Goal: Task Accomplishment & Management: Manage account settings

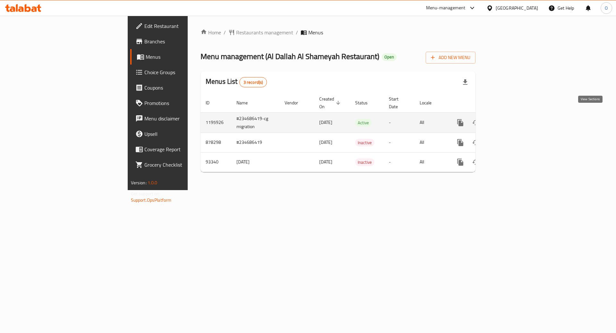
click at [510, 119] on icon "enhanced table" at bounding box center [507, 123] width 8 height 8
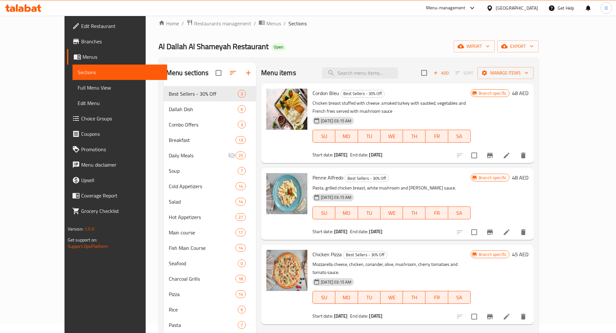
scroll to position [8, 0]
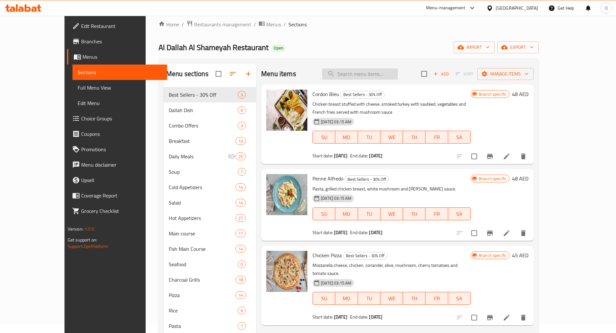
click at [374, 78] on input "search" at bounding box center [360, 73] width 76 height 11
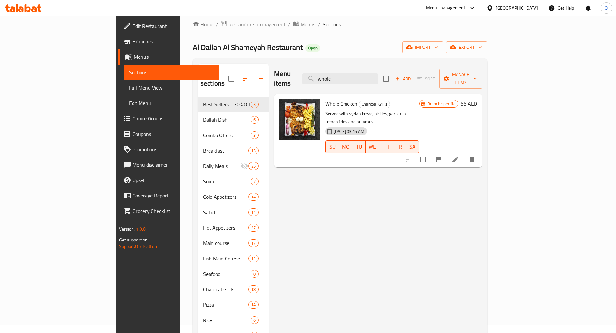
scroll to position [9, 0]
type input "whole"
click at [442, 155] on icon "Branch-specific-item" at bounding box center [439, 159] width 8 height 8
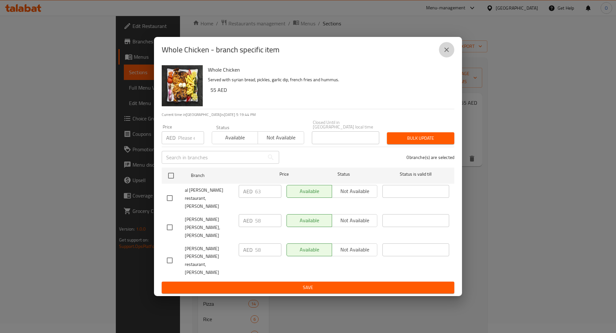
click at [445, 54] on icon "close" at bounding box center [447, 50] width 8 height 8
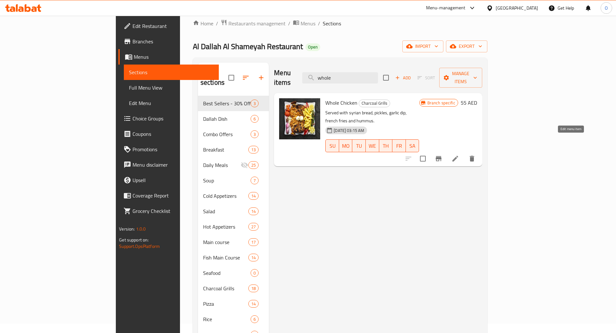
click at [458, 156] on icon at bounding box center [455, 159] width 6 height 6
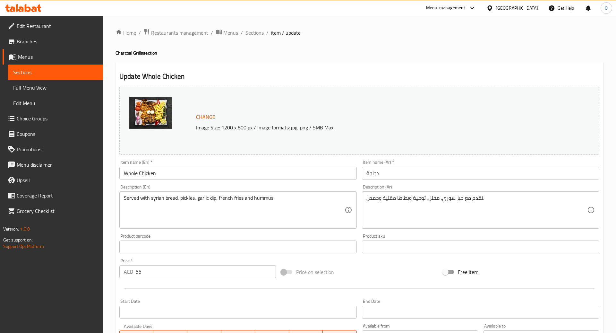
scroll to position [130, 0]
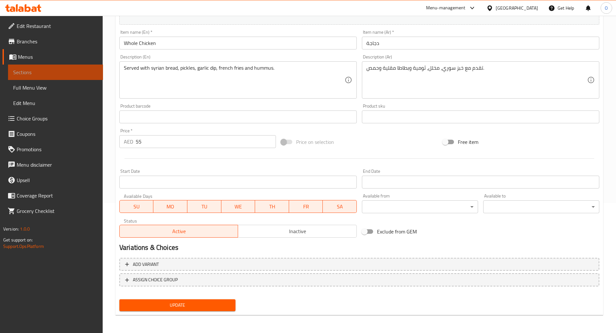
click at [50, 76] on span "Sections" at bounding box center [55, 72] width 85 height 8
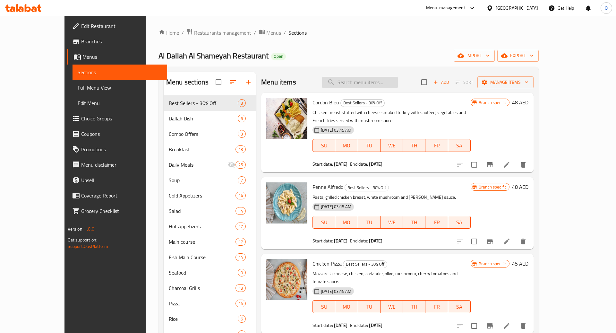
click at [378, 83] on input "search" at bounding box center [360, 82] width 76 height 11
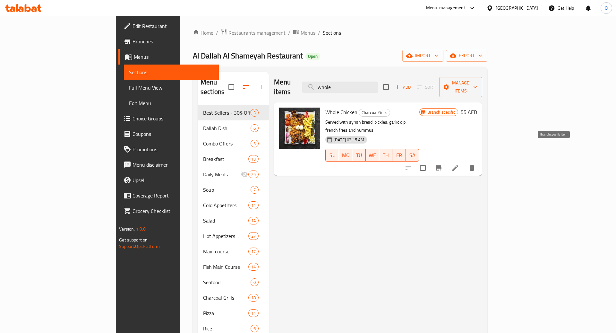
type input "whole"
click at [441, 165] on icon "Branch-specific-item" at bounding box center [438, 167] width 6 height 5
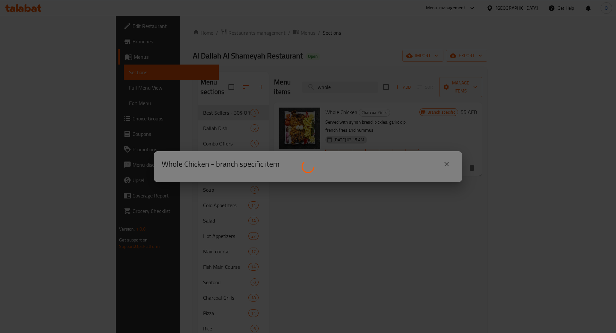
click at [449, 161] on div at bounding box center [308, 166] width 616 height 333
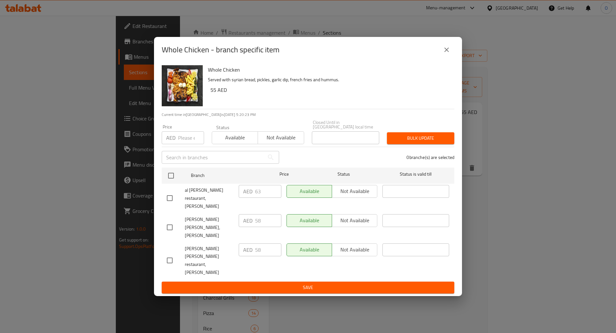
click at [498, 233] on div "Whole Chicken - branch specific item Whole Chicken Served with syrian bread, pi…" at bounding box center [308, 166] width 616 height 333
click at [442, 57] on button "close" at bounding box center [446, 49] width 15 height 15
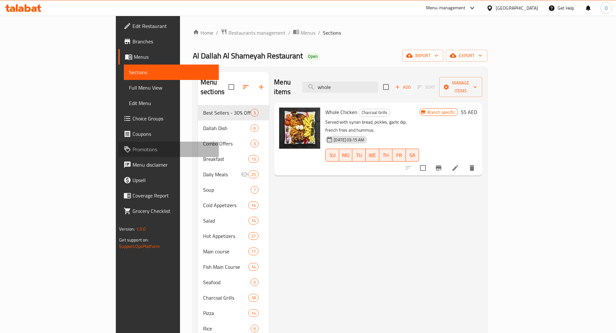
click at [132, 146] on span "Promotions" at bounding box center [172, 149] width 81 height 8
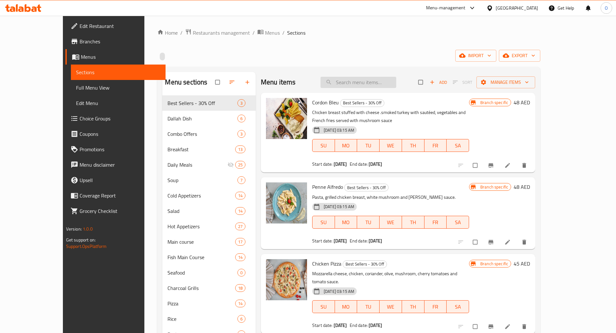
click at [365, 86] on input "search" at bounding box center [358, 82] width 76 height 11
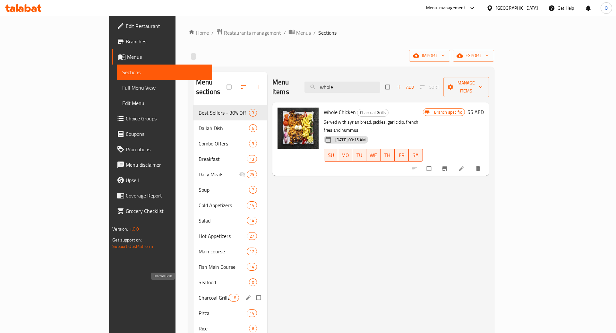
type input "whole"
click at [199, 293] on span "Charcoal Grills" at bounding box center [214, 297] width 30 height 8
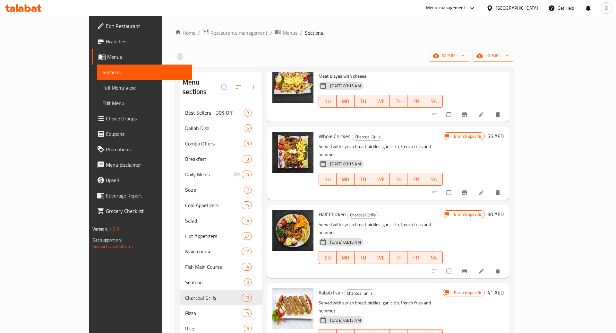
scroll to position [624, 0]
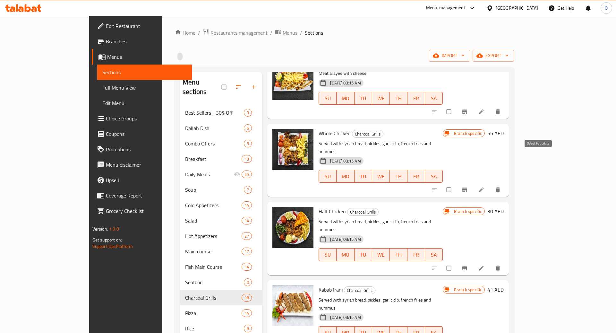
click at [456, 183] on input "checkbox" at bounding box center [449, 189] width 13 height 12
checkbox input "true"
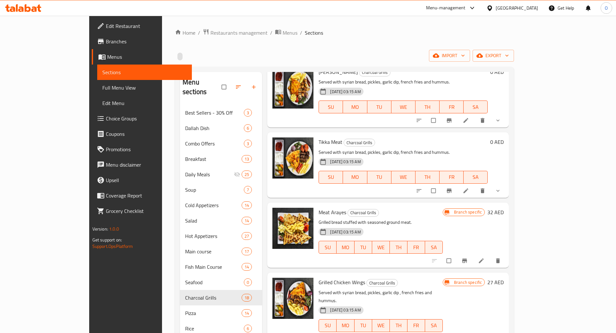
scroll to position [0, 0]
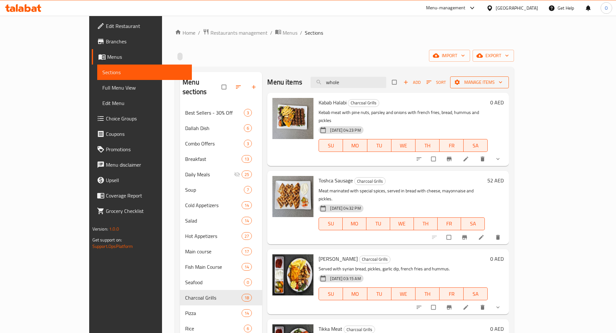
click at [503, 80] on span "Manage items" at bounding box center [479, 82] width 48 height 8
click at [556, 102] on li "Copy items" at bounding box center [569, 98] width 69 height 14
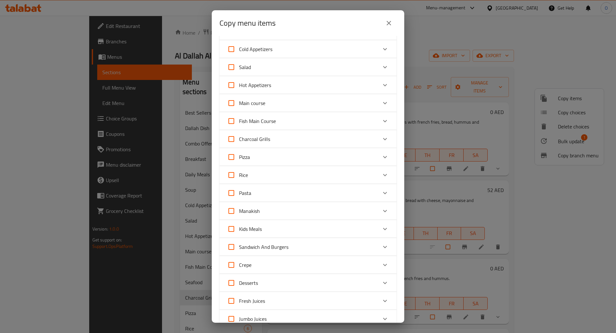
scroll to position [118, 0]
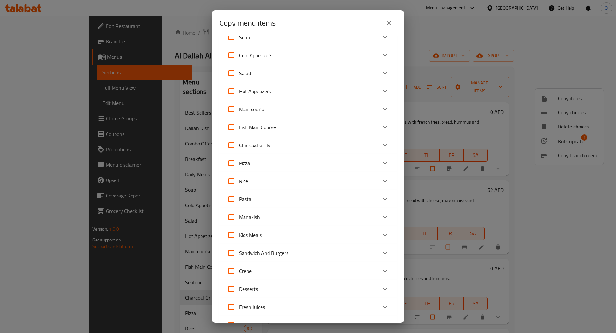
click at [388, 141] on icon "Expand" at bounding box center [385, 145] width 8 height 8
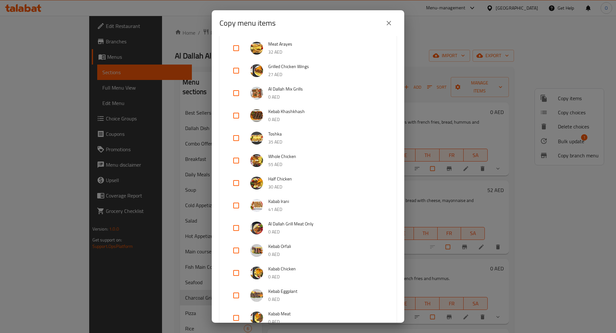
scroll to position [316, 0]
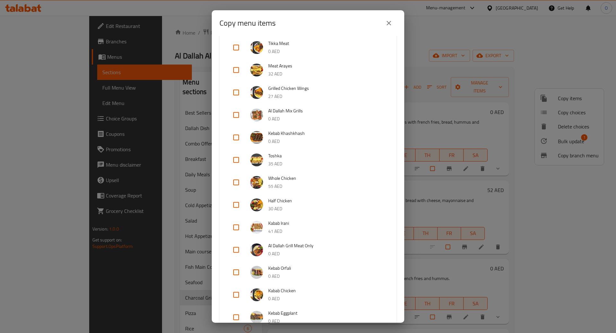
click at [239, 182] on input "checkbox" at bounding box center [235, 181] width 15 height 15
checkbox input "true"
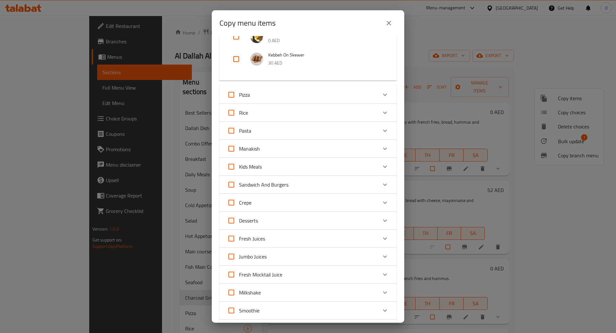
scroll to position [725, 0]
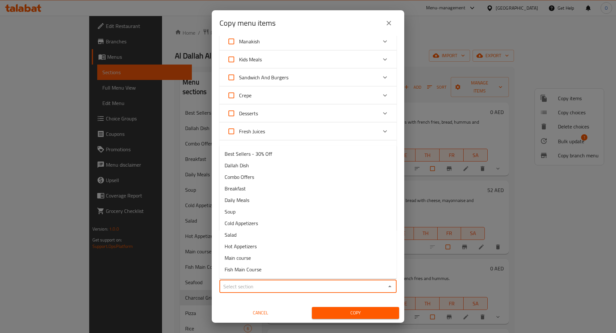
click at [309, 288] on input "Sections   *" at bounding box center [302, 286] width 163 height 9
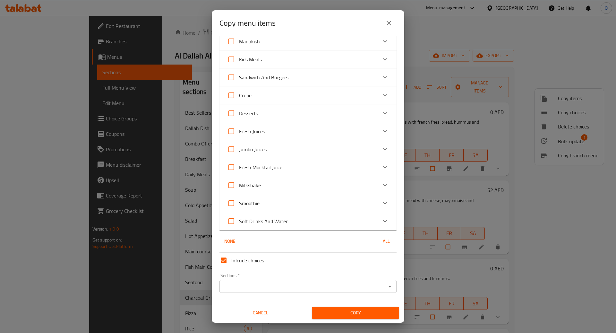
click at [288, 302] on div "Inlcude choices Sections   * Sections * Cancel Copy" at bounding box center [308, 284] width 182 height 69
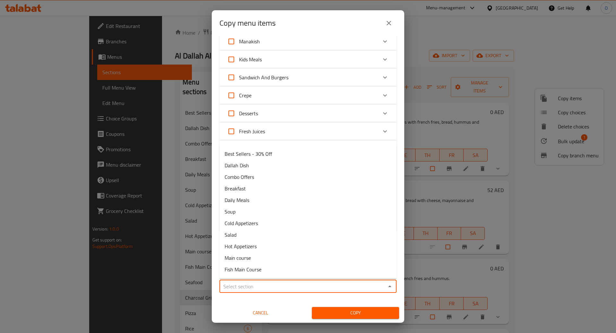
click at [283, 284] on input "Sections   *" at bounding box center [302, 286] width 163 height 9
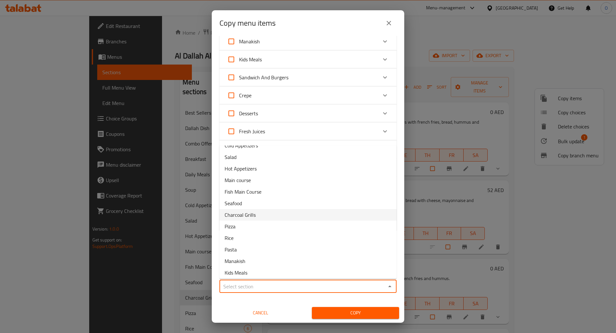
click at [279, 216] on li "Charcoal Grills" at bounding box center [307, 215] width 177 height 12
type input "Charcoal Grills"
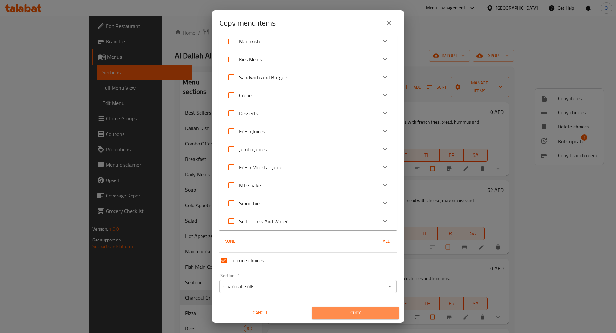
click at [354, 316] on span "Copy" at bounding box center [355, 313] width 77 height 8
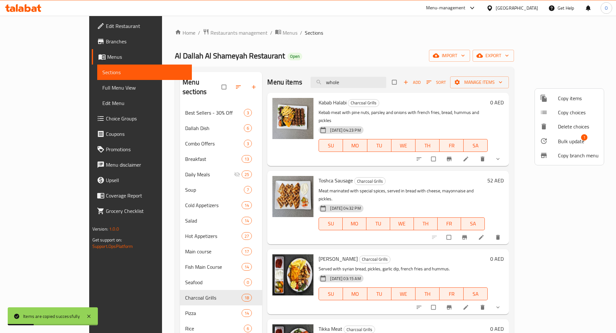
click at [183, 285] on div at bounding box center [308, 166] width 616 height 333
click at [185, 293] on span "Charcoal Grills" at bounding box center [213, 297] width 56 height 8
click at [379, 80] on input "whole" at bounding box center [348, 82] width 76 height 11
type input "whole"
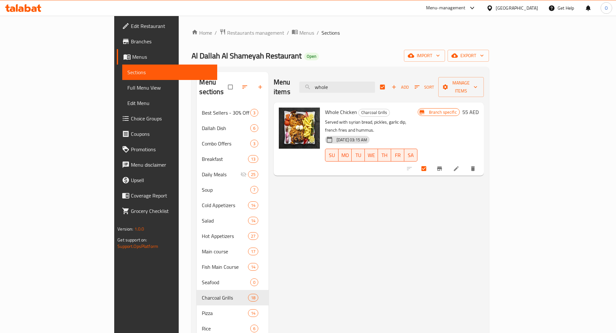
checkbox input "false"
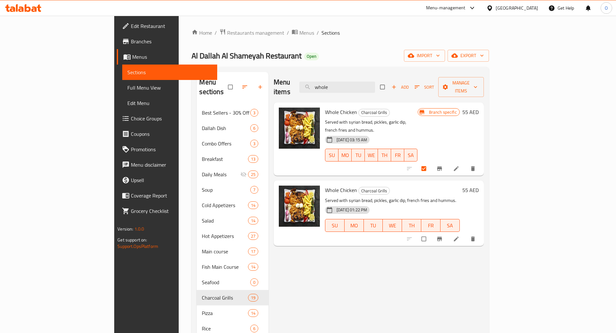
type input "whole"
click at [477, 235] on span "delete" at bounding box center [473, 238] width 8 height 6
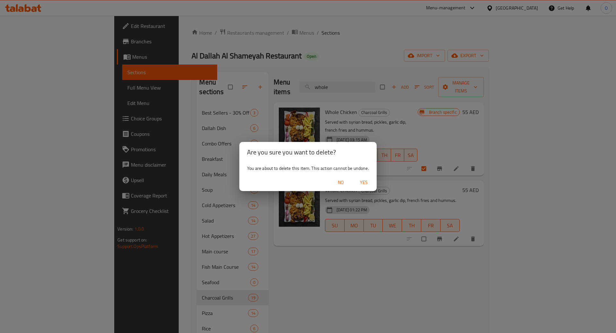
click at [363, 182] on span "Yes" at bounding box center [363, 182] width 15 height 8
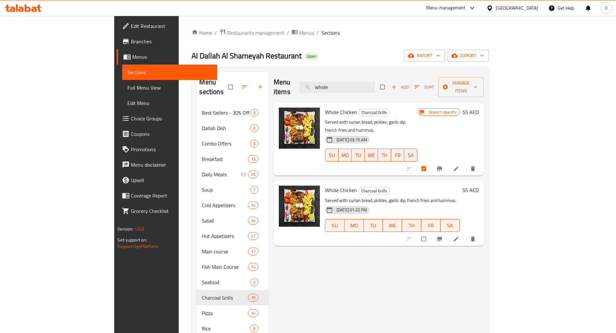
checkbox input "false"
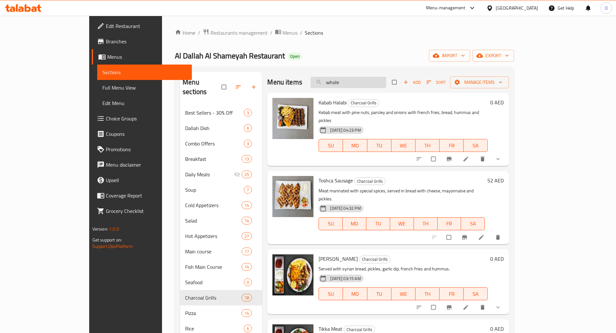
click at [374, 85] on input "whole" at bounding box center [348, 82] width 76 height 11
type input "w"
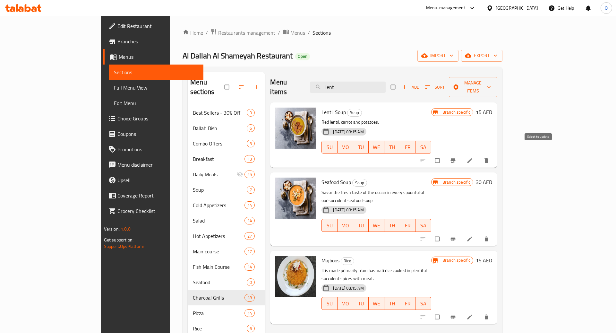
type input "lent"
click at [444, 154] on input "checkbox" at bounding box center [437, 160] width 13 height 12
checkbox input "true"
click at [492, 84] on span "Manage items" at bounding box center [473, 87] width 38 height 16
click at [570, 100] on span "Copy items" at bounding box center [578, 98] width 41 height 8
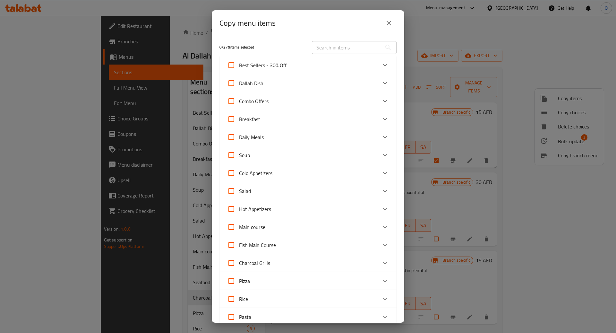
click at [348, 47] on input "text" at bounding box center [347, 47] width 70 height 13
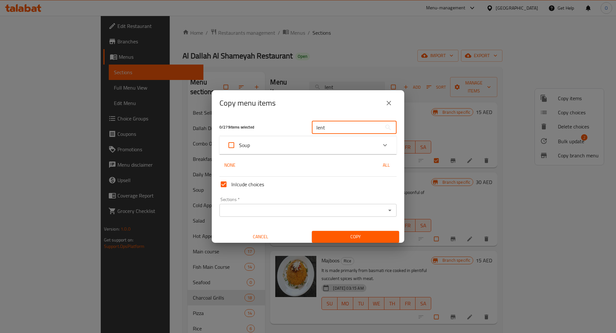
type input "lent"
click at [326, 142] on div "Soup" at bounding box center [302, 144] width 150 height 15
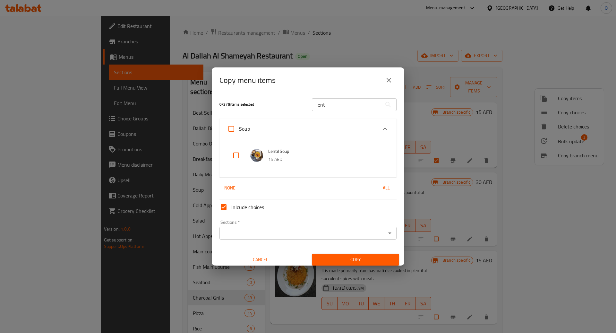
click at [236, 155] on input "checkbox" at bounding box center [235, 155] width 15 height 15
checkbox input "true"
click at [239, 232] on input "Sections   *" at bounding box center [302, 232] width 163 height 9
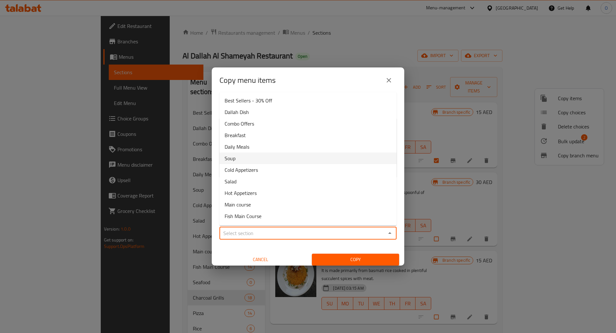
click at [256, 162] on li "Soup" at bounding box center [307, 158] width 177 height 12
type input "Soup"
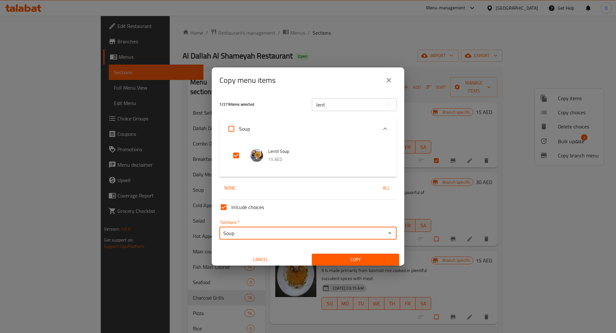
scroll to position [4, 0]
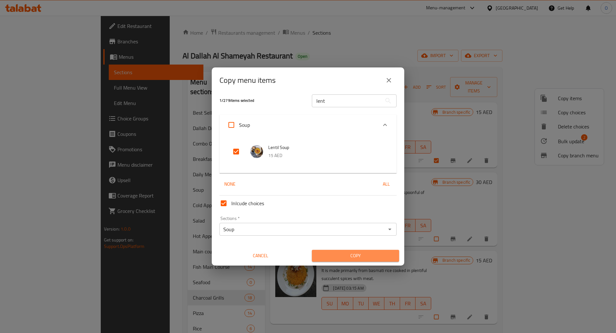
click at [333, 252] on span "Copy" at bounding box center [355, 255] width 77 height 8
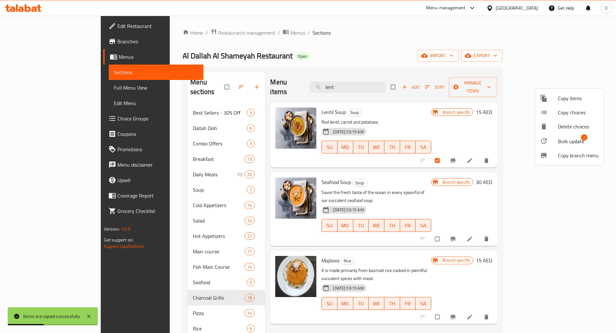
click at [147, 183] on div at bounding box center [308, 166] width 616 height 333
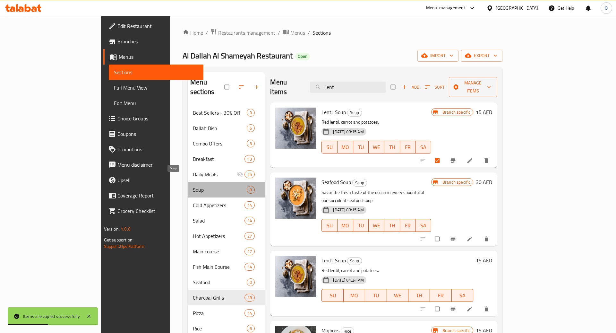
click at [193, 186] on span "Soup" at bounding box center [220, 190] width 54 height 8
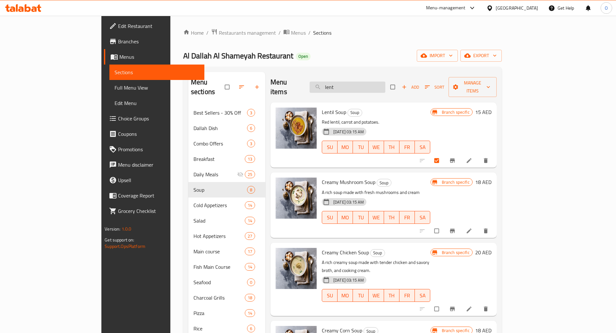
click at [371, 83] on input "lent" at bounding box center [347, 86] width 76 height 11
type input "lentil"
checkbox input "true"
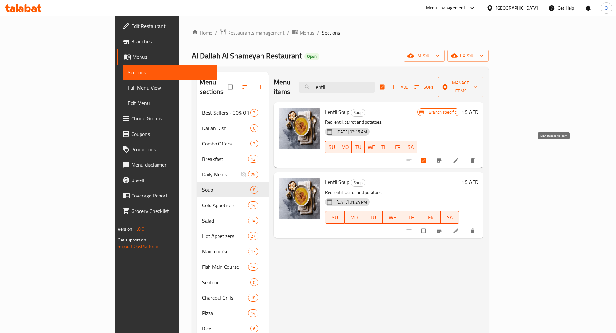
type input "lentil"
click at [447, 155] on button "Branch-specific-item" at bounding box center [439, 160] width 15 height 14
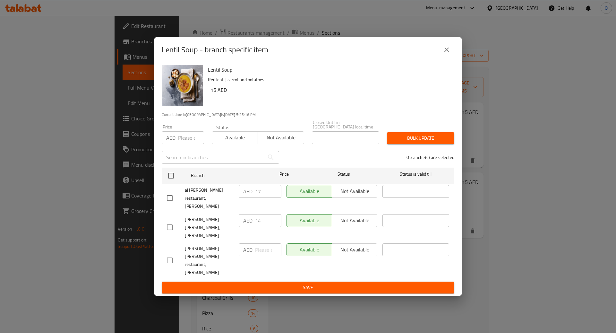
click at [443, 54] on icon "close" at bounding box center [447, 50] width 8 height 8
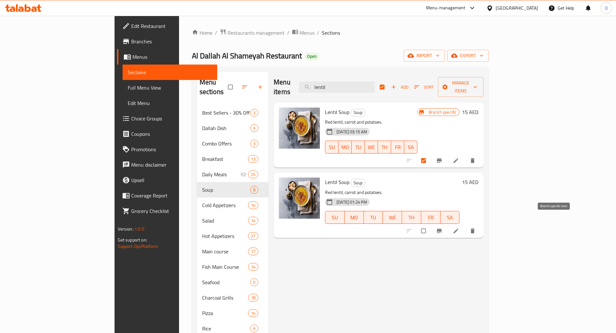
click at [442, 227] on icon "Branch-specific-item" at bounding box center [439, 230] width 6 height 6
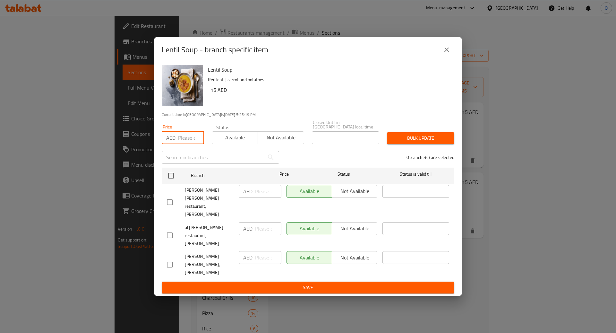
click at [191, 144] on input "number" at bounding box center [191, 137] width 26 height 13
type input "17"
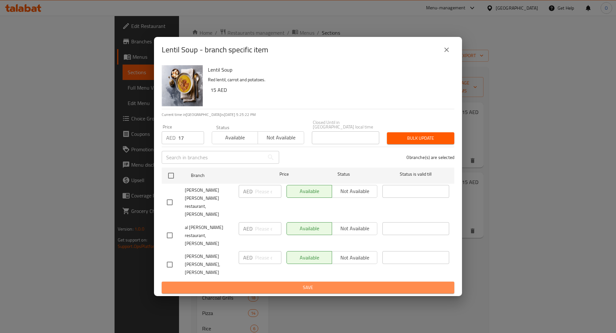
click at [291, 283] on span "Save" at bounding box center [308, 287] width 282 height 8
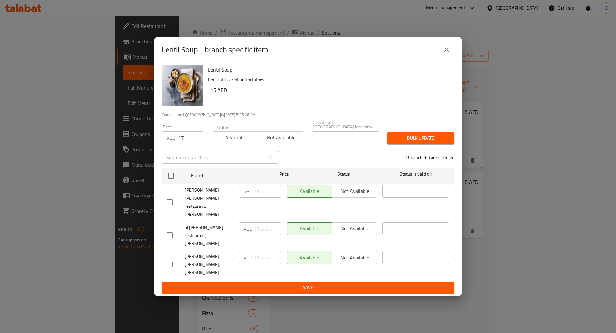
click at [313, 283] on span "Save" at bounding box center [308, 287] width 282 height 8
click at [173, 182] on input "checkbox" at bounding box center [170, 175] width 13 height 13
checkbox input "true"
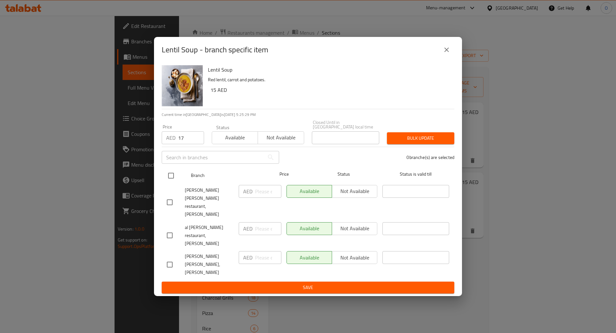
checkbox input "true"
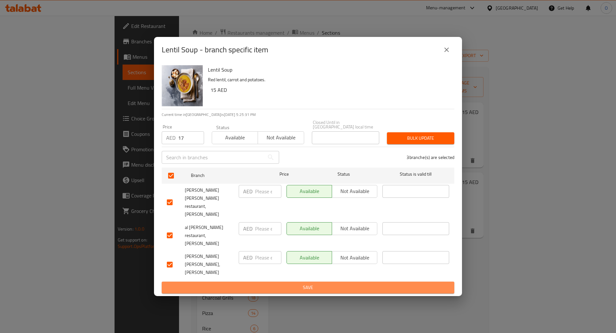
click at [280, 283] on span "Save" at bounding box center [308, 287] width 282 height 8
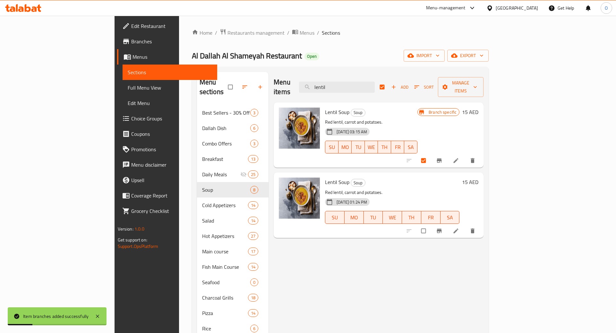
checkbox input "false"
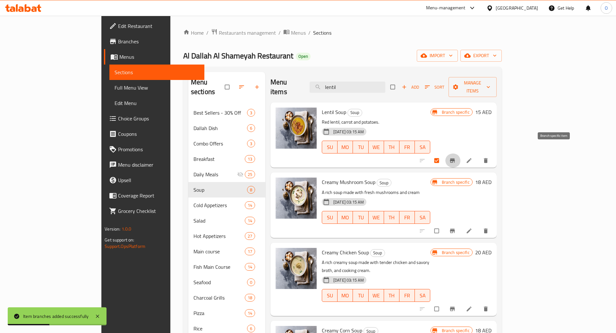
click at [461, 153] on button "Branch-specific-item" at bounding box center [452, 160] width 15 height 14
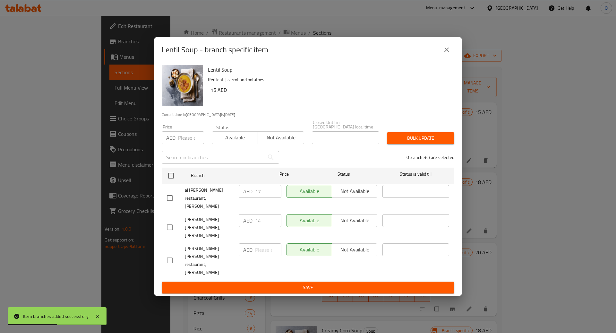
click at [358, 196] on div "Available Not available" at bounding box center [331, 191] width 91 height 13
click at [358, 227] on div "Available Not available" at bounding box center [331, 220] width 91 height 13
click at [353, 198] on div "Available Not available" at bounding box center [331, 191] width 91 height 13
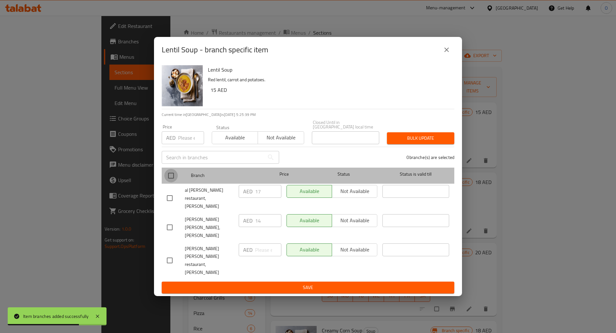
click at [171, 181] on input "checkbox" at bounding box center [170, 175] width 13 height 13
checkbox input "true"
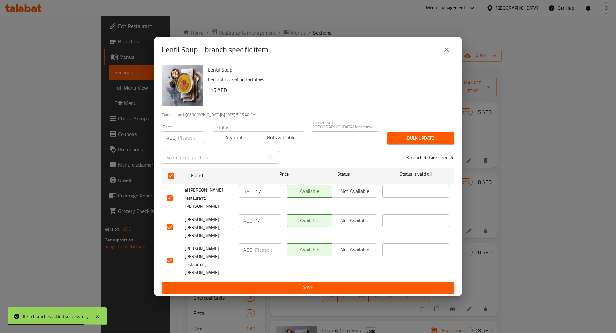
click at [354, 196] on span "Not available" at bounding box center [354, 190] width 40 height 9
click at [355, 225] on span "Not available" at bounding box center [354, 220] width 40 height 9
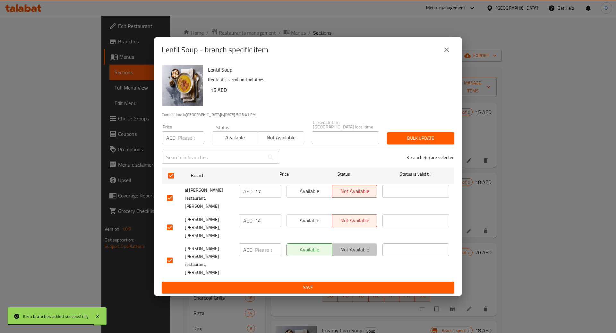
click at [355, 254] on span "Not available" at bounding box center [354, 249] width 40 height 9
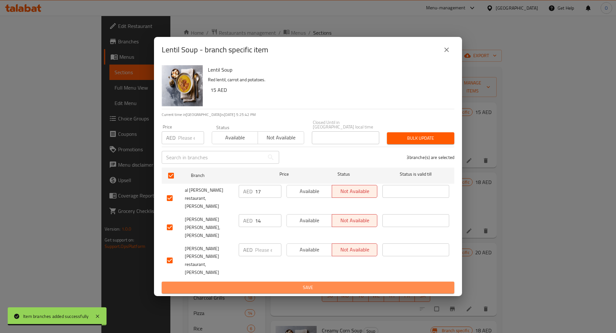
click at [351, 283] on span "Save" at bounding box center [308, 287] width 282 height 8
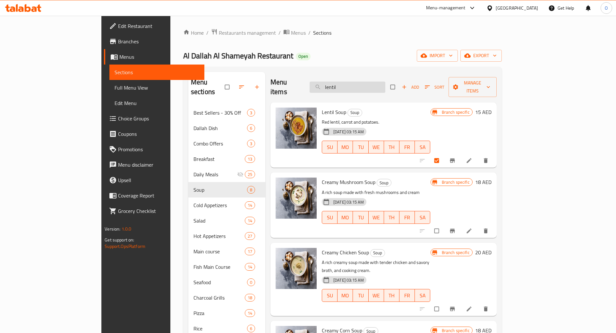
click at [368, 81] on input "lentil" at bounding box center [347, 86] width 76 height 11
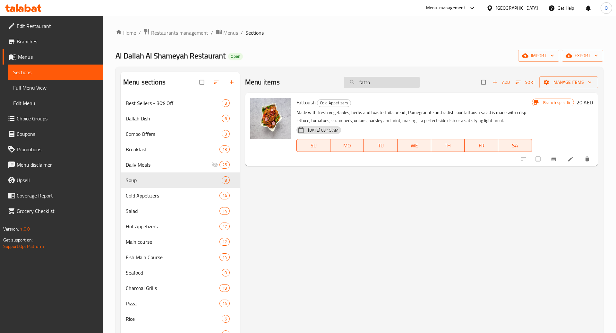
click at [369, 81] on input "fatto" at bounding box center [382, 82] width 76 height 11
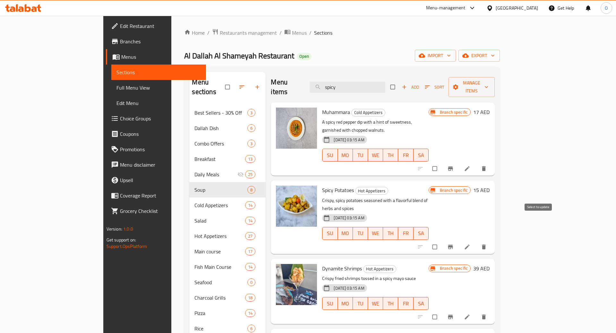
type input "spicy"
click at [442, 241] on input "checkbox" at bounding box center [434, 247] width 13 height 12
checkbox input "true"
click at [385, 88] on input "spicy" at bounding box center [347, 86] width 76 height 11
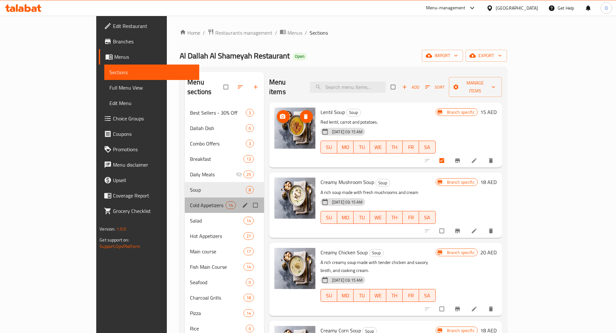
click at [185, 197] on div "Cold Appetizers 14" at bounding box center [224, 204] width 79 height 15
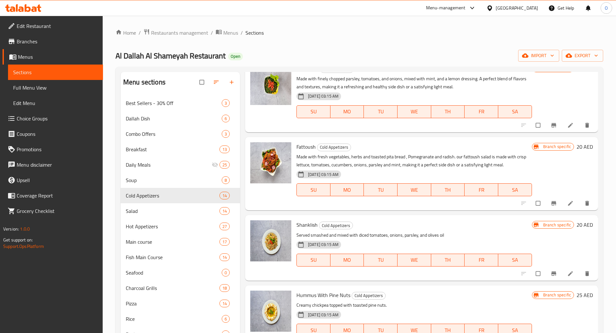
scroll to position [415, 0]
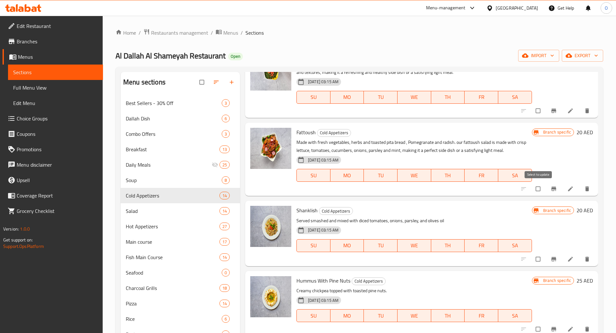
click at [537, 189] on input "checkbox" at bounding box center [538, 188] width 13 height 12
checkbox input "true"
click at [556, 190] on icon "Branch-specific-item" at bounding box center [553, 188] width 6 height 6
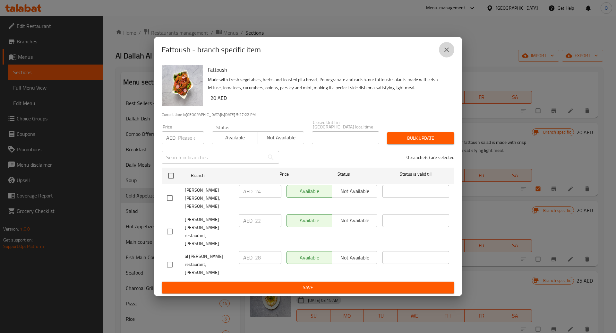
click at [446, 57] on button "close" at bounding box center [446, 49] width 15 height 15
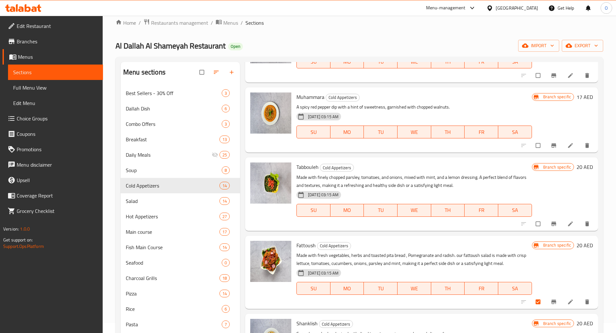
scroll to position [294, 0]
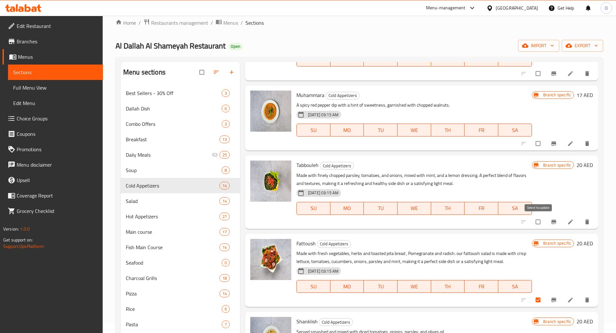
click at [539, 220] on input "checkbox" at bounding box center [538, 222] width 13 height 12
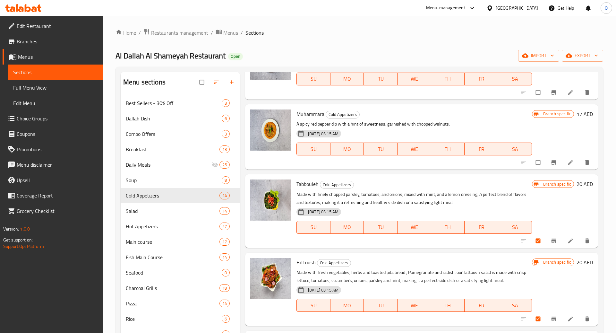
scroll to position [291, 0]
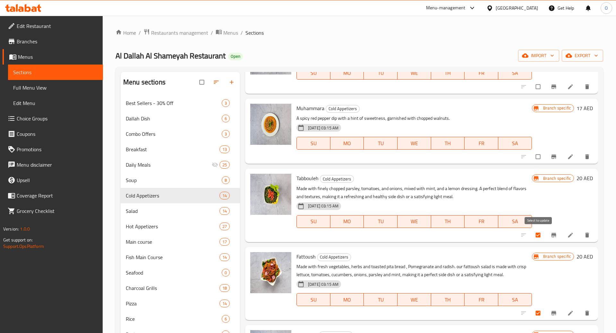
click at [538, 233] on input "checkbox" at bounding box center [538, 235] width 13 height 12
checkbox input "false"
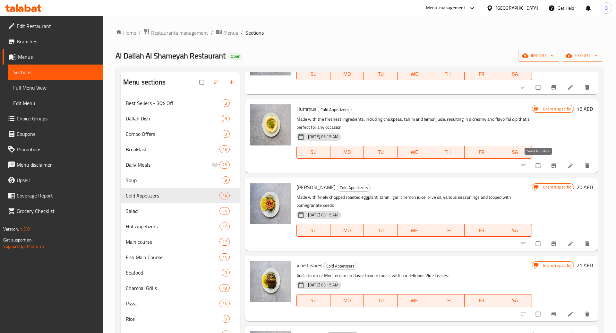
scroll to position [0, 0]
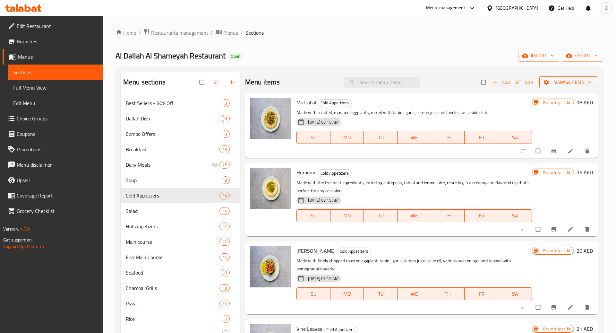
click at [557, 81] on span "Manage items" at bounding box center [568, 82] width 48 height 8
click at [571, 98] on span "Copy items" at bounding box center [578, 98] width 41 height 8
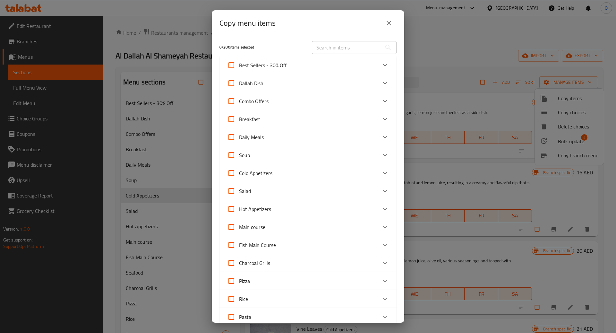
click at [368, 166] on div "Cold Appetizers" at bounding box center [302, 172] width 150 height 15
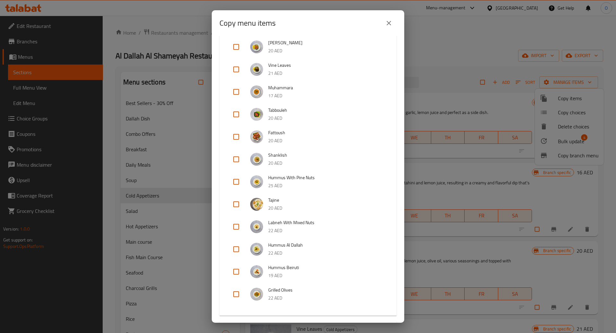
scroll to position [190, 0]
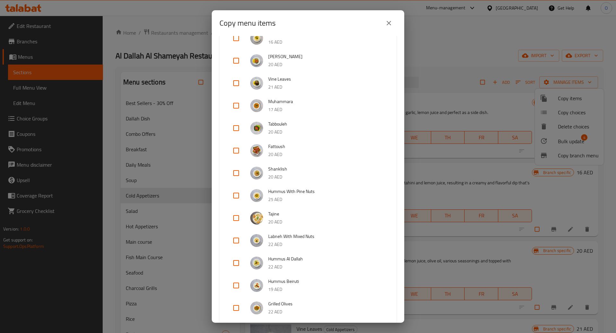
click at [235, 150] on input "checkbox" at bounding box center [235, 150] width 15 height 15
checkbox input "true"
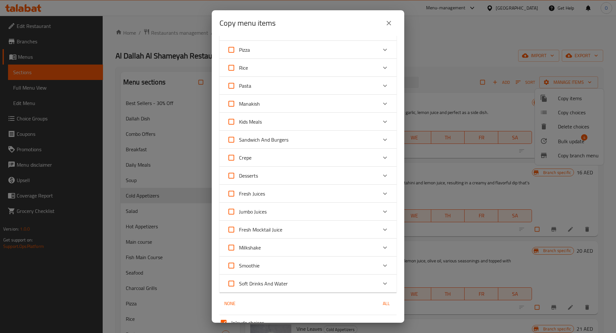
scroll to position [636, 0]
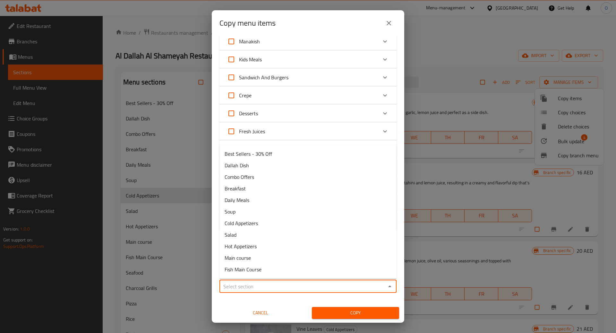
click at [279, 287] on input "Sections   *" at bounding box center [302, 286] width 163 height 9
click at [285, 219] on li "Cold Appetizers" at bounding box center [307, 223] width 177 height 12
type input "Cold Appetizers"
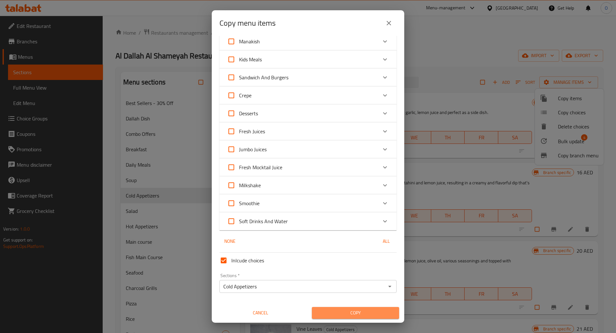
click at [339, 314] on span "Copy" at bounding box center [355, 313] width 77 height 8
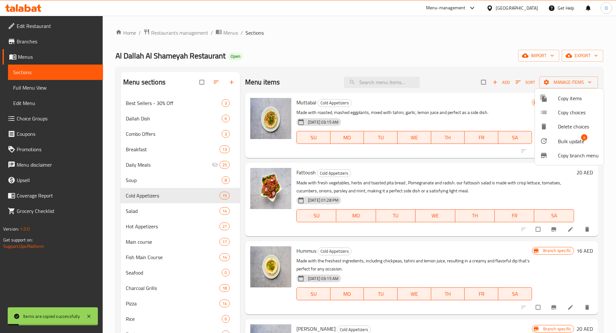
click at [368, 81] on div at bounding box center [308, 166] width 616 height 333
click at [368, 81] on input "search" at bounding box center [382, 82] width 76 height 11
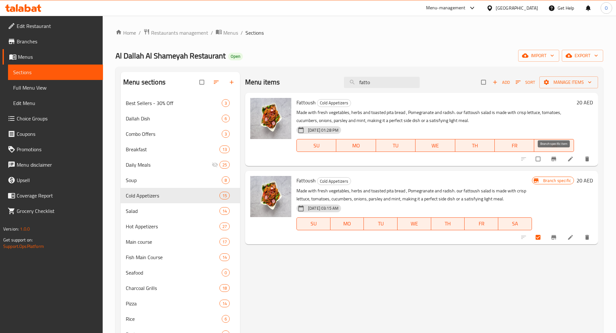
type input "fatto"
click at [558, 162] on button "Branch-specific-item" at bounding box center [553, 159] width 15 height 14
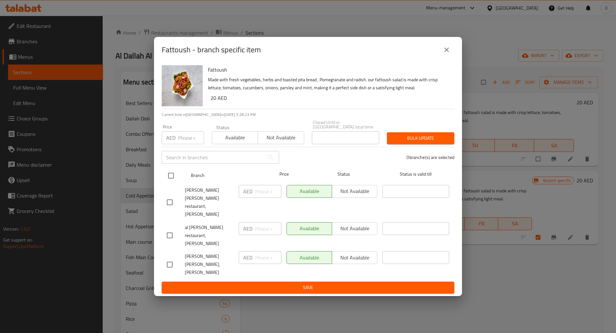
click at [172, 182] on input "checkbox" at bounding box center [170, 175] width 13 height 13
checkbox input "true"
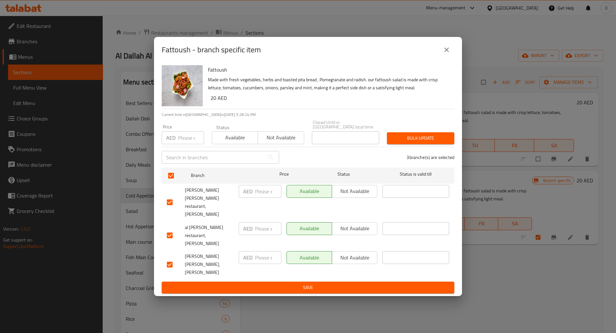
click at [174, 141] on p "AED" at bounding box center [170, 138] width 9 height 8
click at [185, 144] on input "number" at bounding box center [191, 137] width 26 height 13
type input "28"
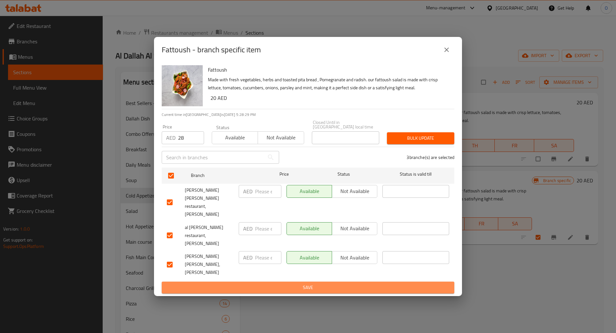
click at [246, 283] on span "Save" at bounding box center [308, 287] width 282 height 8
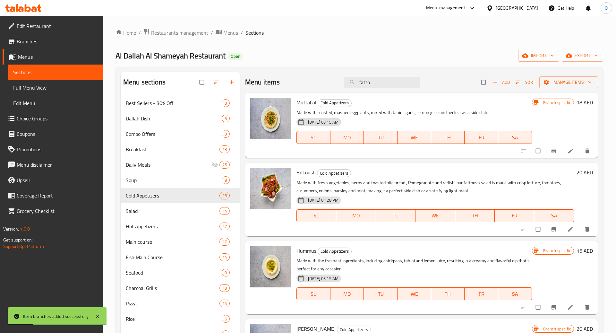
click at [394, 91] on div "Menu items fatto Add Sort Manage items" at bounding box center [421, 82] width 353 height 21
click at [390, 86] on input "fatto" at bounding box center [382, 82] width 76 height 11
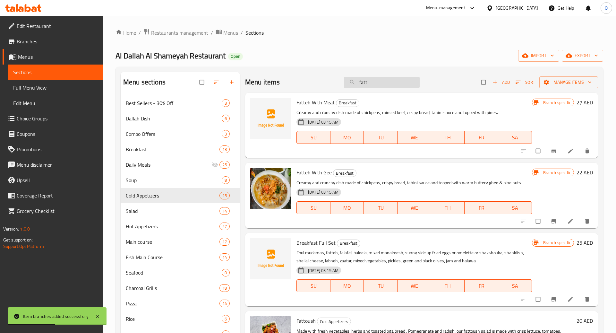
type input "fatto"
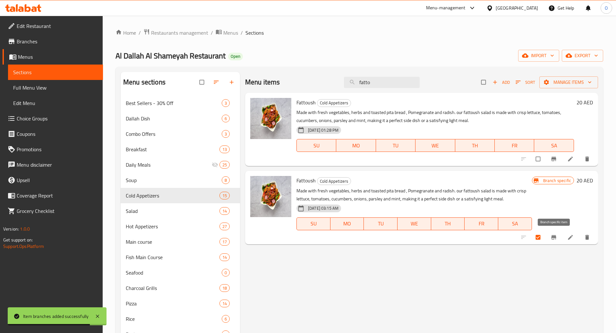
click at [556, 239] on icon "Branch-specific-item" at bounding box center [553, 237] width 6 height 6
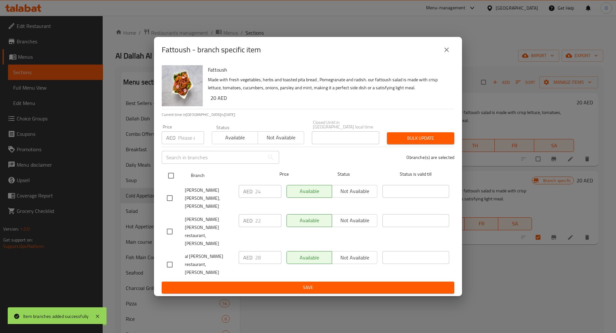
click at [173, 181] on input "checkbox" at bounding box center [170, 175] width 13 height 13
checkbox input "true"
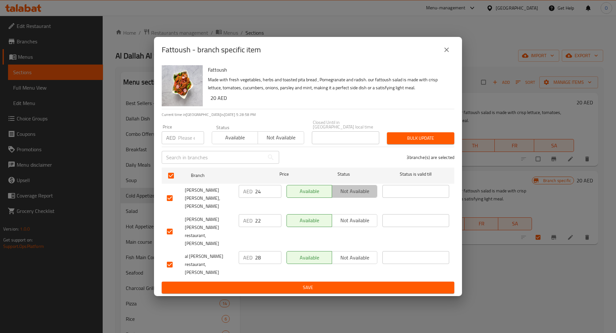
click at [368, 196] on span "Not available" at bounding box center [354, 190] width 40 height 9
click at [366, 214] on button "Not available" at bounding box center [355, 220] width 46 height 13
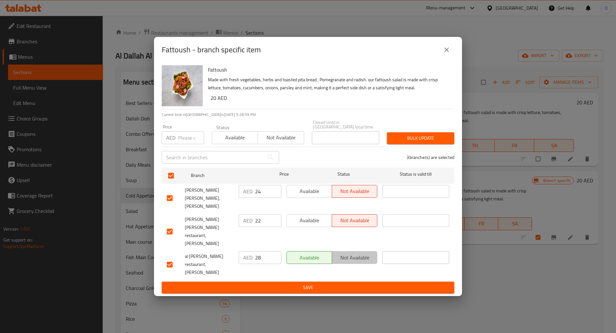
click at [366, 253] on span "Not available" at bounding box center [354, 257] width 40 height 9
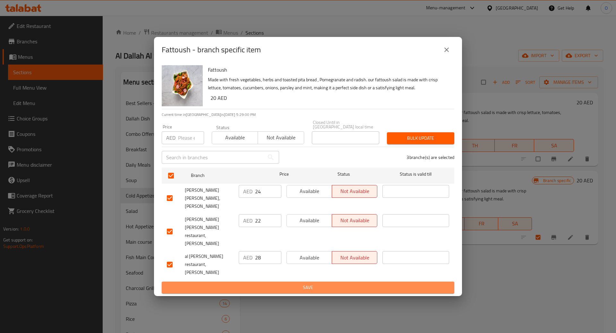
click at [374, 283] on span "Save" at bounding box center [308, 287] width 282 height 8
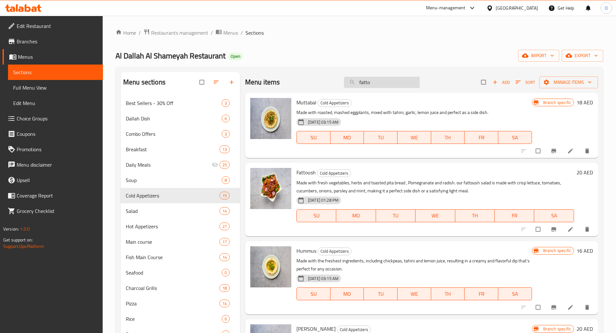
click at [378, 86] on input "fatto" at bounding box center [382, 82] width 76 height 11
type input "spicy"
checkbox input "true"
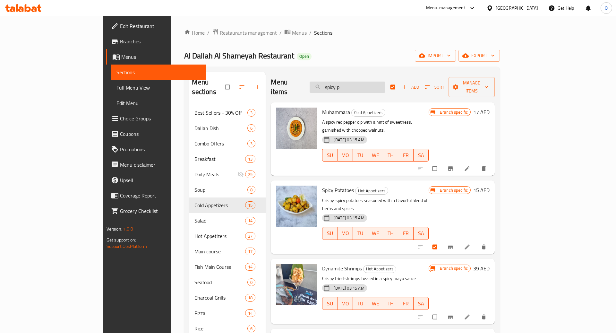
type input "spicy po"
checkbox input "false"
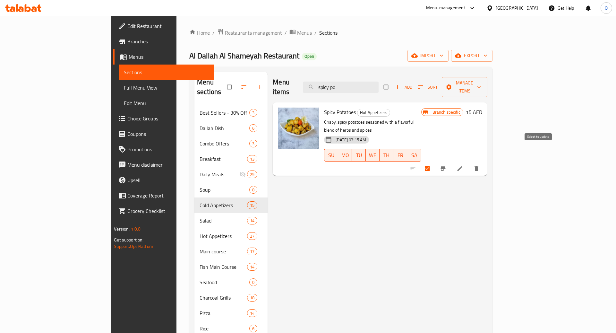
type input "spicy po"
click at [435, 162] on input "checkbox" at bounding box center [427, 168] width 13 height 12
checkbox input "true"
click at [482, 84] on span "Manage items" at bounding box center [464, 87] width 35 height 16
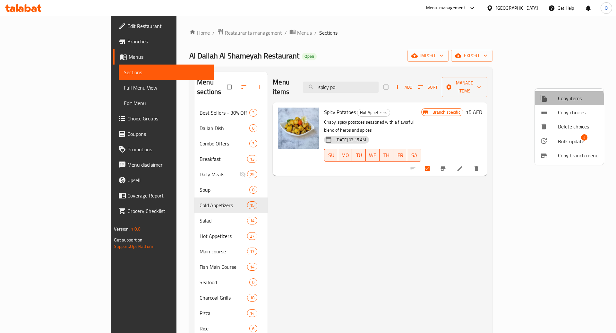
click at [560, 99] on span "Copy items" at bounding box center [578, 98] width 41 height 8
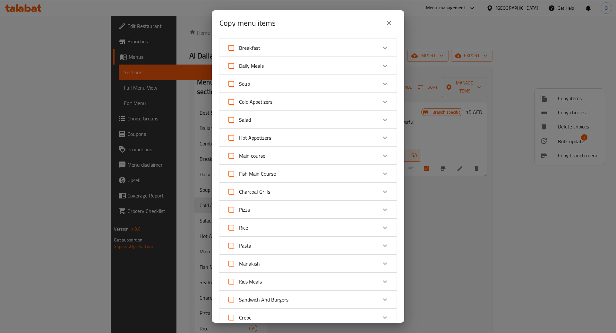
scroll to position [0, 0]
click at [385, 65] on icon "Expand" at bounding box center [385, 65] width 4 height 2
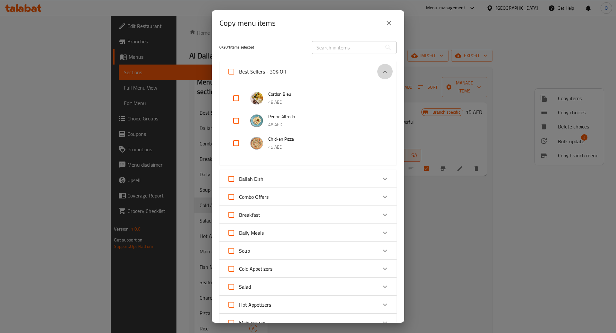
click at [385, 70] on icon "Expand" at bounding box center [385, 72] width 8 height 8
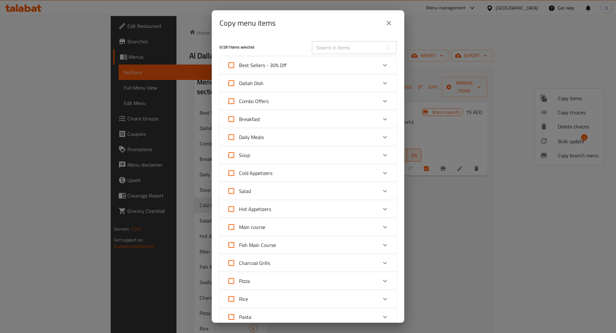
click at [374, 171] on div "Cold Appetizers" at bounding box center [302, 172] width 150 height 15
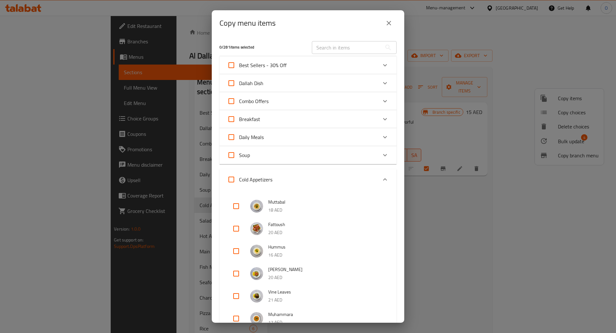
click at [384, 181] on icon "Expand" at bounding box center [385, 179] width 8 height 8
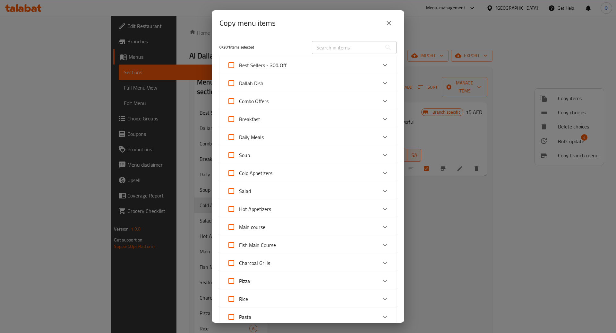
click at [360, 215] on div "Hot Appetizers" at bounding box center [302, 208] width 150 height 15
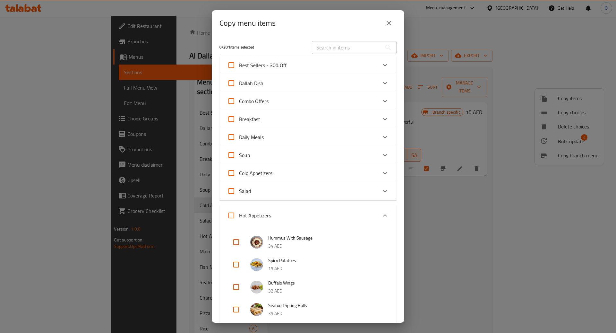
scroll to position [62, 0]
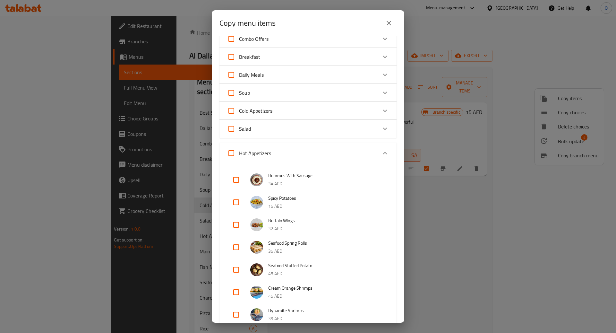
click at [234, 203] on input "checkbox" at bounding box center [235, 201] width 15 height 15
checkbox input "true"
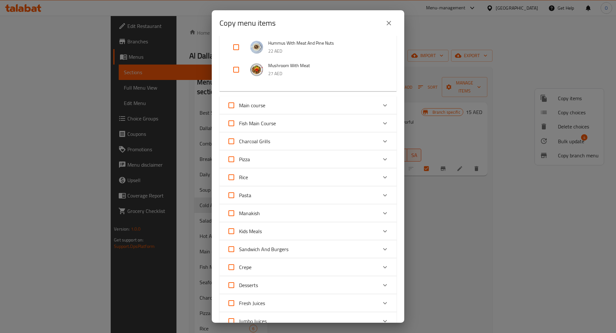
scroll to position [927, 0]
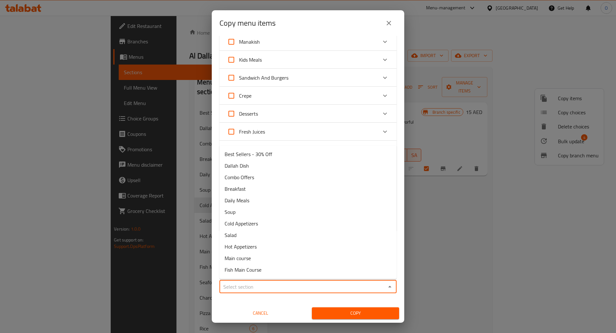
click at [270, 282] on input "Sections   *" at bounding box center [302, 286] width 163 height 9
click at [247, 250] on span "Hot Appetizers" at bounding box center [240, 246] width 32 height 8
type input "Hot Appetizers"
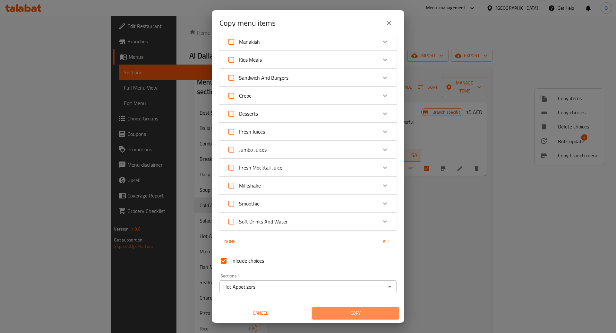
click at [341, 311] on span "Copy" at bounding box center [355, 313] width 77 height 8
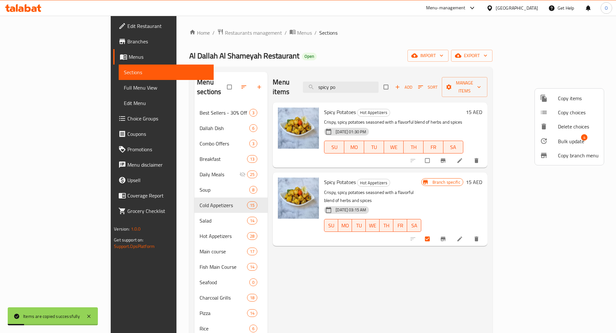
click at [489, 259] on div at bounding box center [308, 166] width 616 height 333
click at [462, 158] on icon at bounding box center [459, 160] width 5 height 5
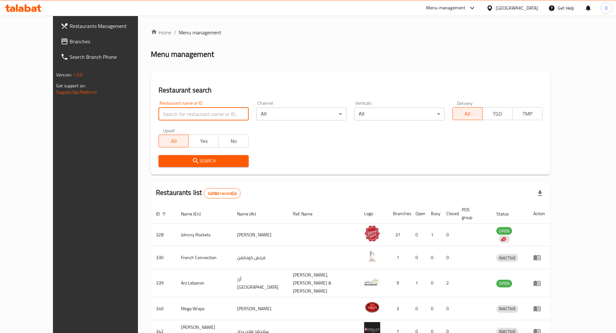
click at [182, 117] on input "search" at bounding box center [203, 113] width 90 height 13
paste input "620269"
type input "620269"
click button "Search" at bounding box center [203, 161] width 90 height 12
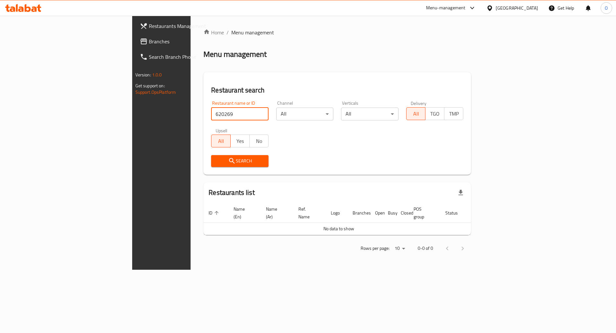
click at [211, 115] on input "620269" at bounding box center [239, 113] width 57 height 13
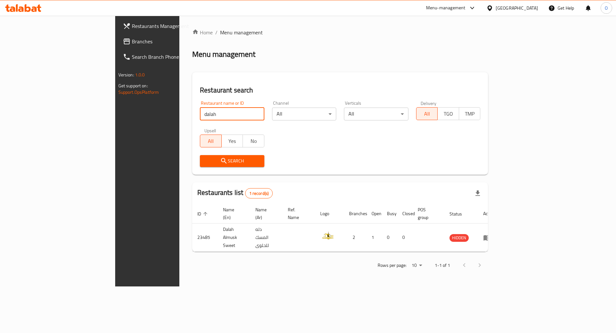
click at [200, 116] on input "dalah" at bounding box center [232, 113] width 64 height 13
type input "dallah"
click button "Search" at bounding box center [232, 161] width 64 height 12
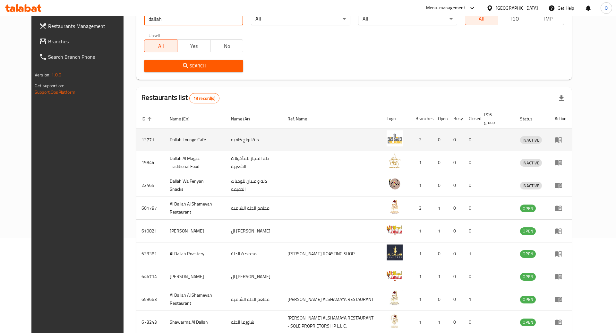
scroll to position [136, 0]
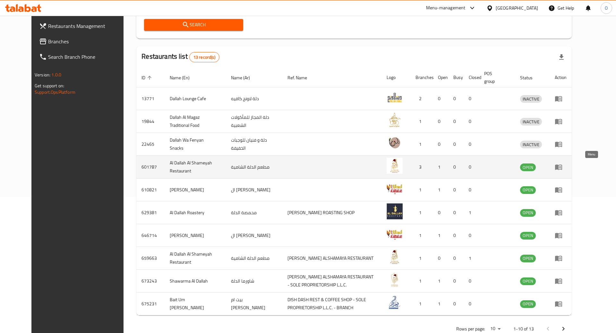
click at [562, 167] on icon "enhanced table" at bounding box center [558, 167] width 8 height 8
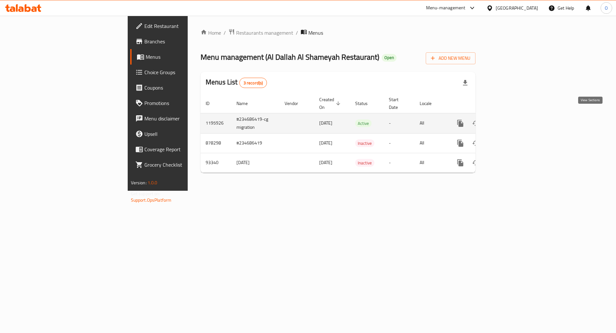
click at [510, 119] on icon "enhanced table" at bounding box center [507, 123] width 8 height 8
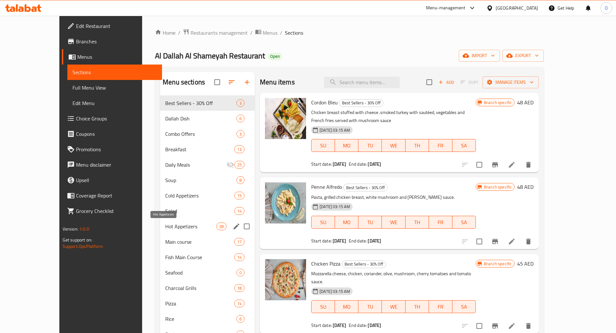
click at [171, 225] on span "Hot Appetizers" at bounding box center [190, 226] width 51 height 8
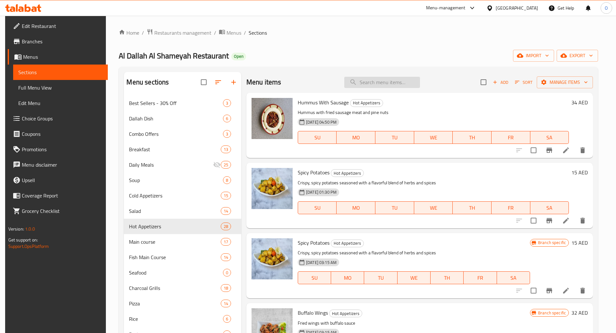
click at [384, 84] on input "search" at bounding box center [382, 82] width 76 height 11
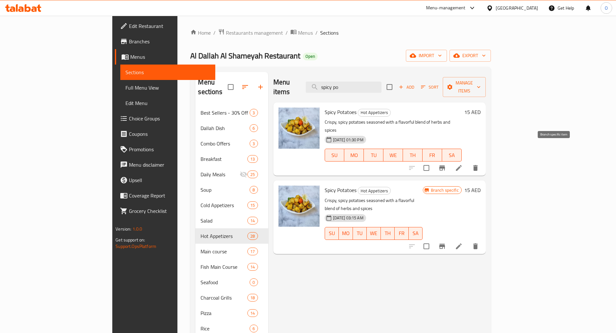
type input "spicy po"
click at [446, 164] on icon "Branch-specific-item" at bounding box center [442, 168] width 8 height 8
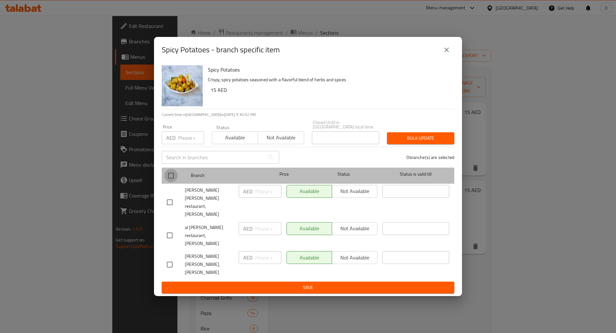
click at [169, 182] on input "checkbox" at bounding box center [170, 175] width 13 height 13
checkbox input "true"
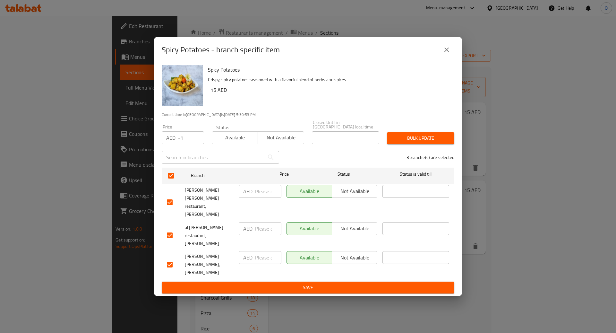
type input "-1"
click at [195, 144] on input "-1" at bounding box center [191, 137] width 26 height 13
type input "22"
click at [307, 283] on span "Save" at bounding box center [308, 287] width 282 height 8
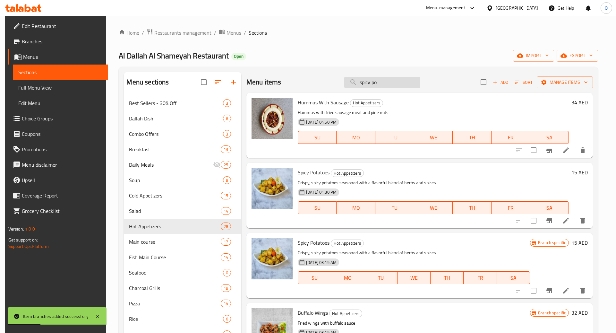
click at [395, 82] on input "spicy po" at bounding box center [382, 82] width 76 height 11
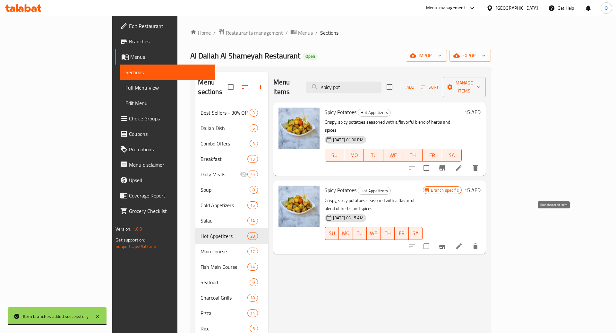
type input "spicy pot"
click at [446, 242] on icon "Branch-specific-item" at bounding box center [442, 246] width 8 height 8
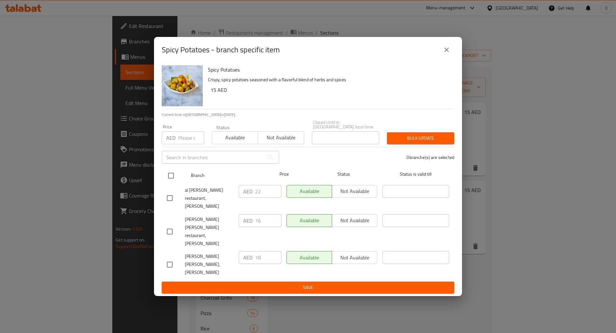
click at [171, 182] on input "checkbox" at bounding box center [170, 175] width 13 height 13
checkbox input "true"
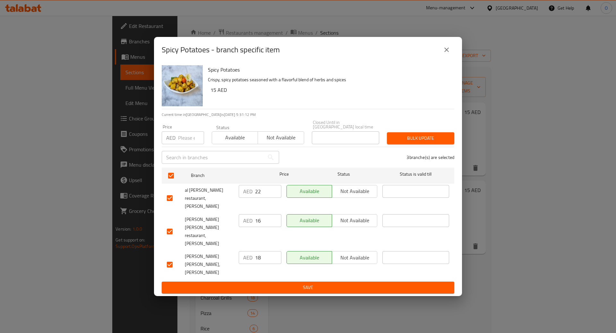
click at [351, 196] on span "Not available" at bounding box center [354, 190] width 40 height 9
click at [351, 225] on span "Not available" at bounding box center [354, 220] width 40 height 9
click at [350, 257] on span "Not available" at bounding box center [354, 257] width 40 height 9
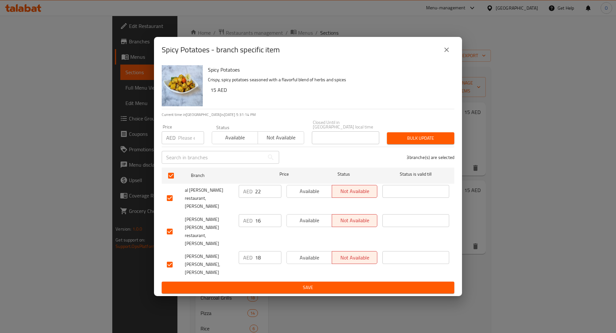
click at [347, 283] on span "Save" at bounding box center [308, 287] width 282 height 8
